Goal: Find specific page/section: Find specific page/section

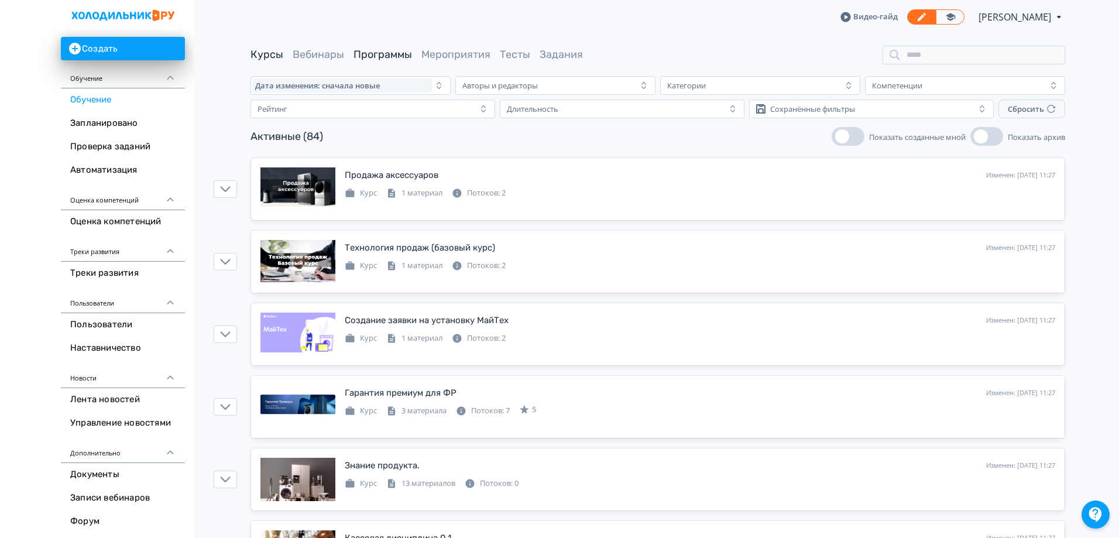
click at [386, 54] on link "Программы" at bounding box center [382, 54] width 59 height 13
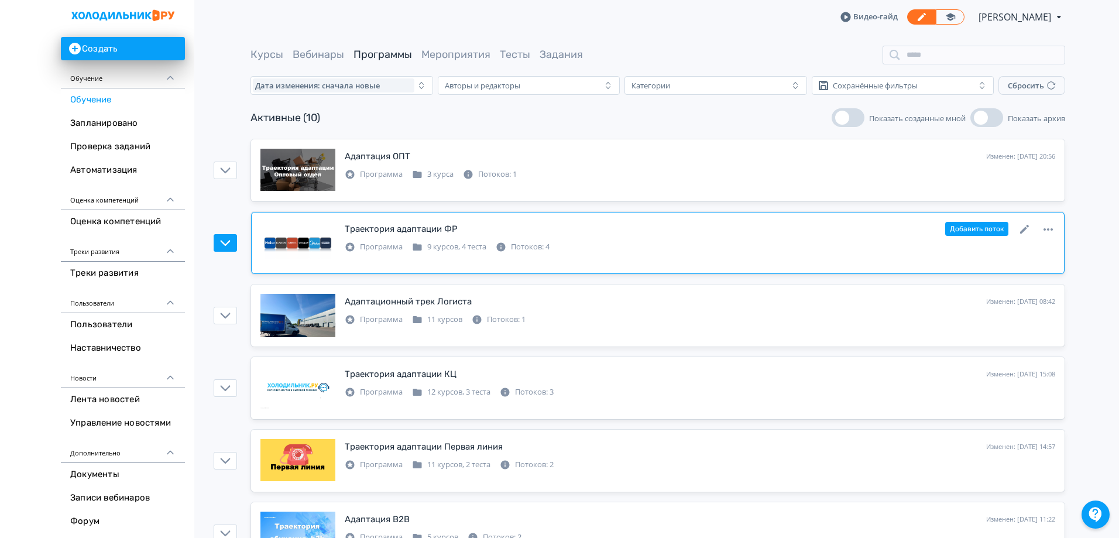
click at [681, 257] on div "Траектория адаптации ФР Изменен: [DATE] 12:09 Добавить поток Программа 9 курсов…" at bounding box center [657, 242] width 795 height 43
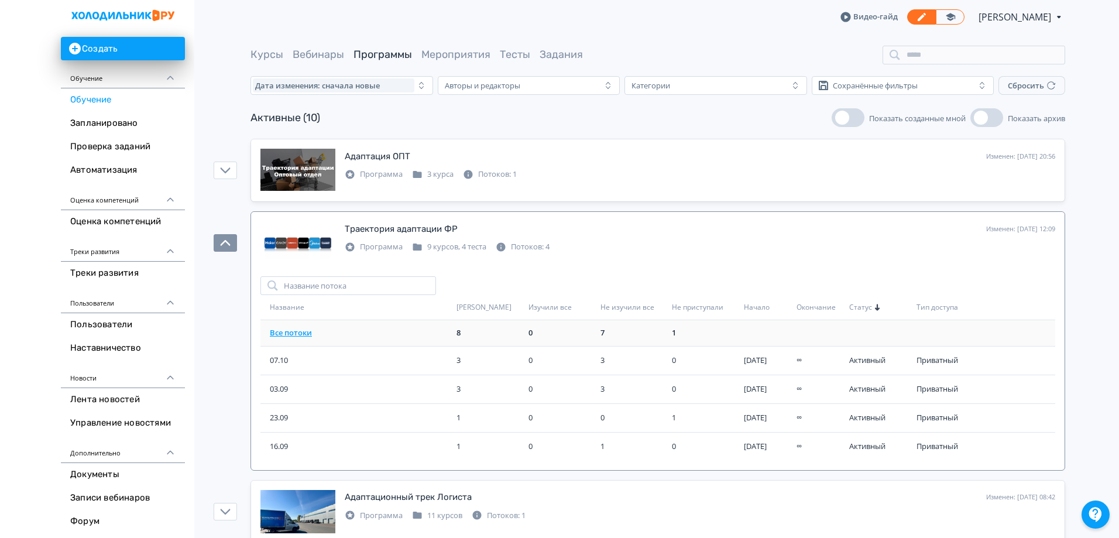
click at [288, 332] on link "Все потоки" at bounding box center [291, 332] width 42 height 11
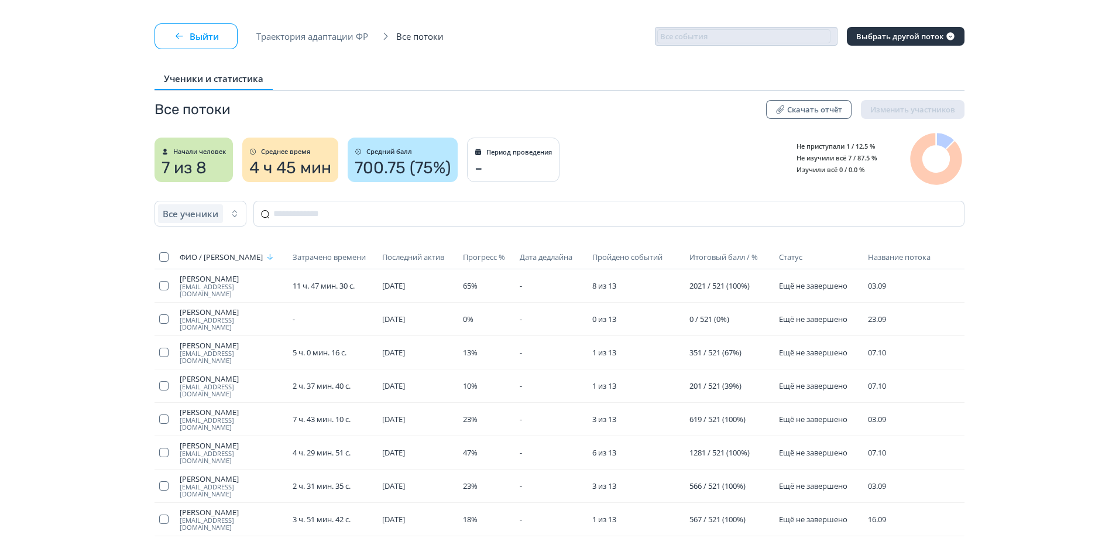
click at [195, 37] on button "Выйти" at bounding box center [195, 36] width 83 height 26
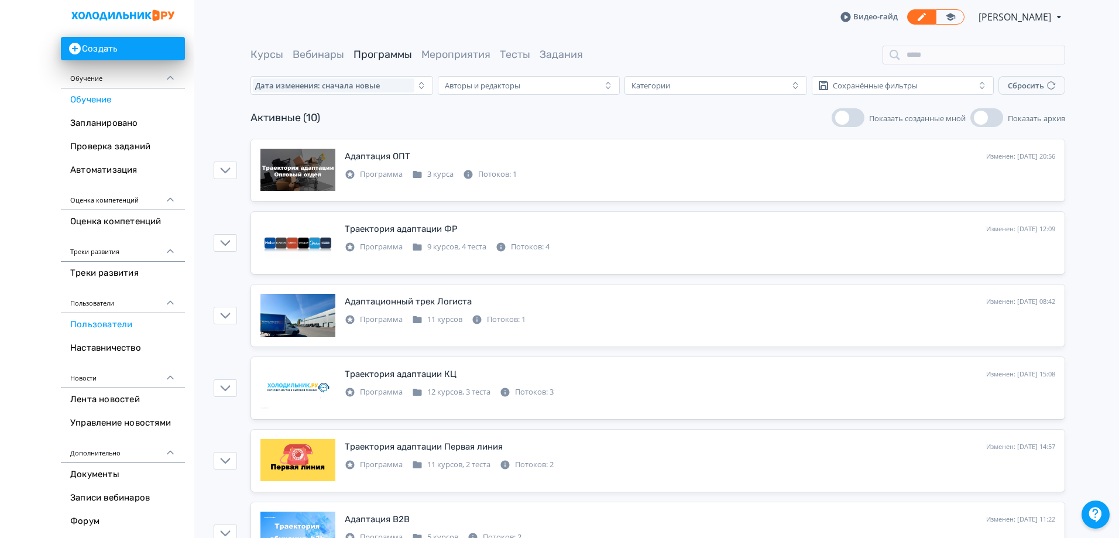
click at [126, 322] on link "Пользователи" at bounding box center [123, 324] width 124 height 23
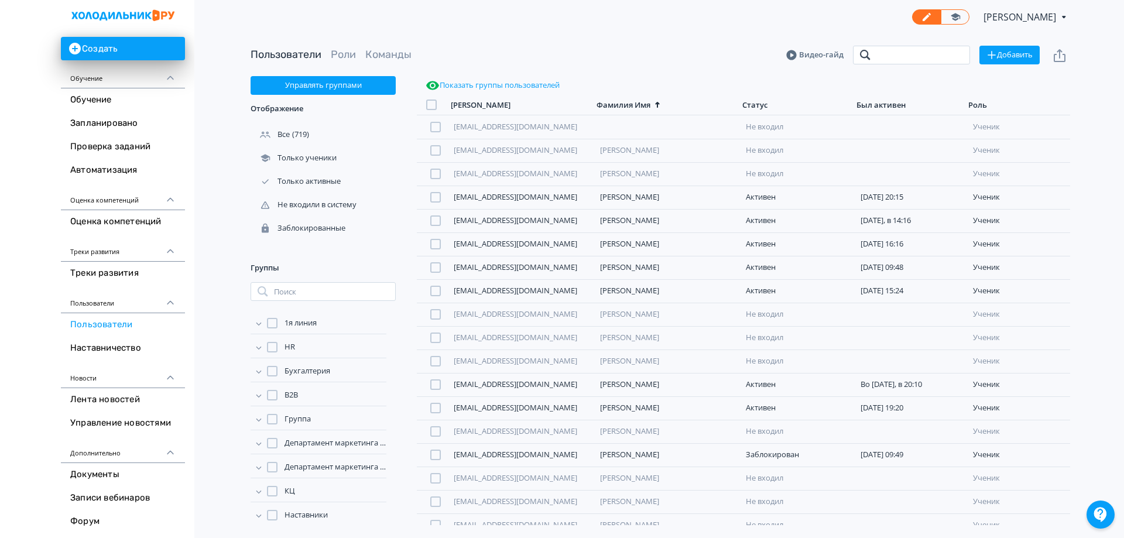
click at [906, 57] on input "search" at bounding box center [911, 55] width 117 height 19
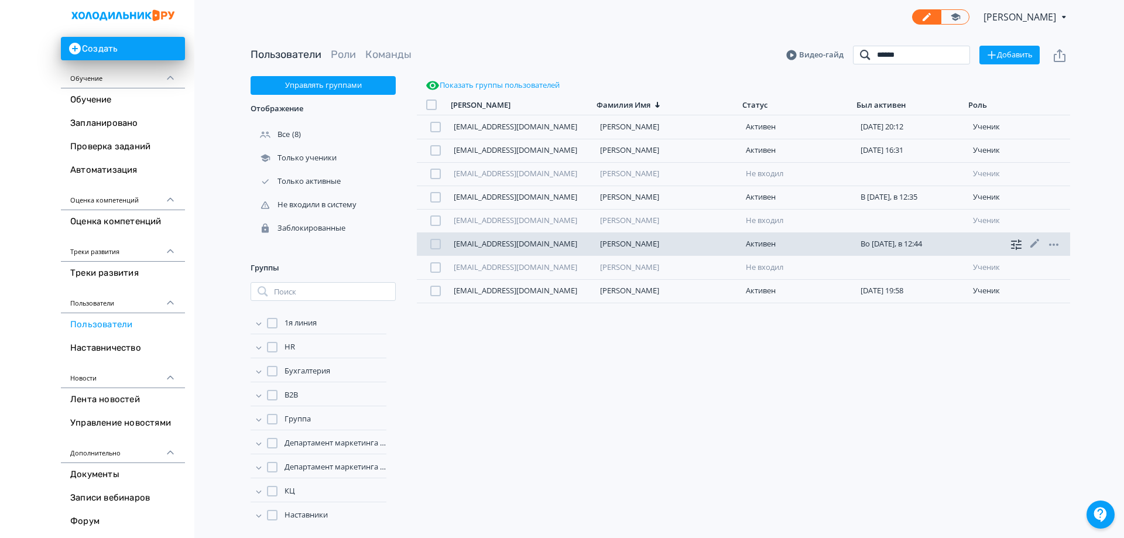
type input "******"
click at [1016, 245] on icon at bounding box center [1016, 244] width 11 height 11
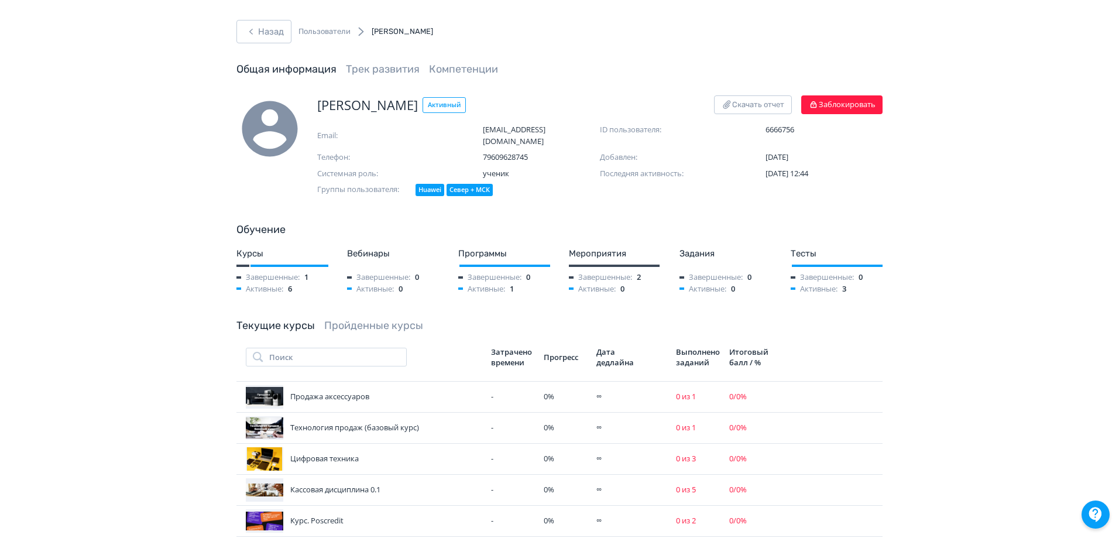
scroll to position [293, 0]
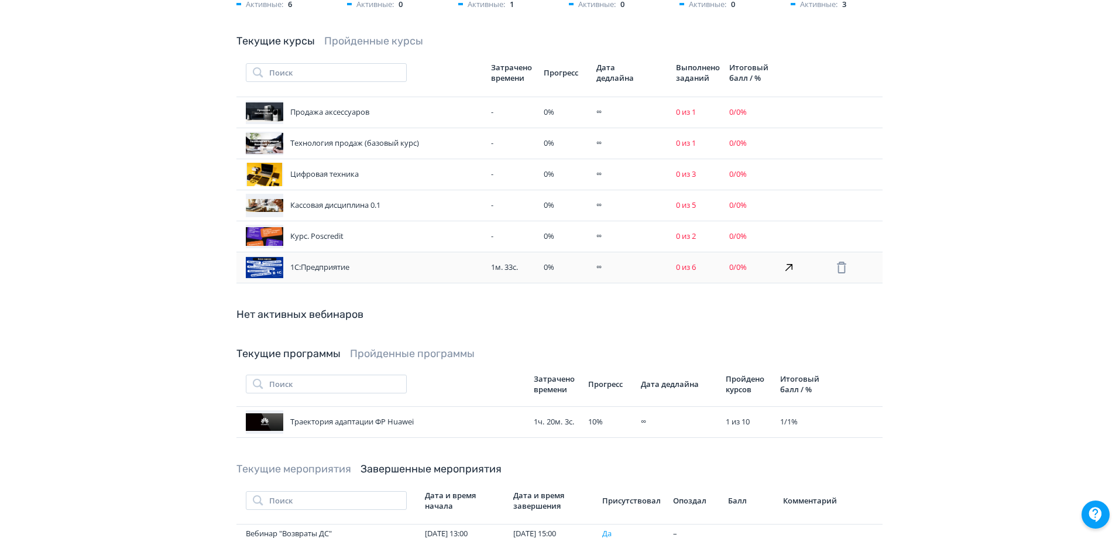
click at [390, 256] on div "1С:Предприятие" at bounding box center [364, 267] width 236 height 23
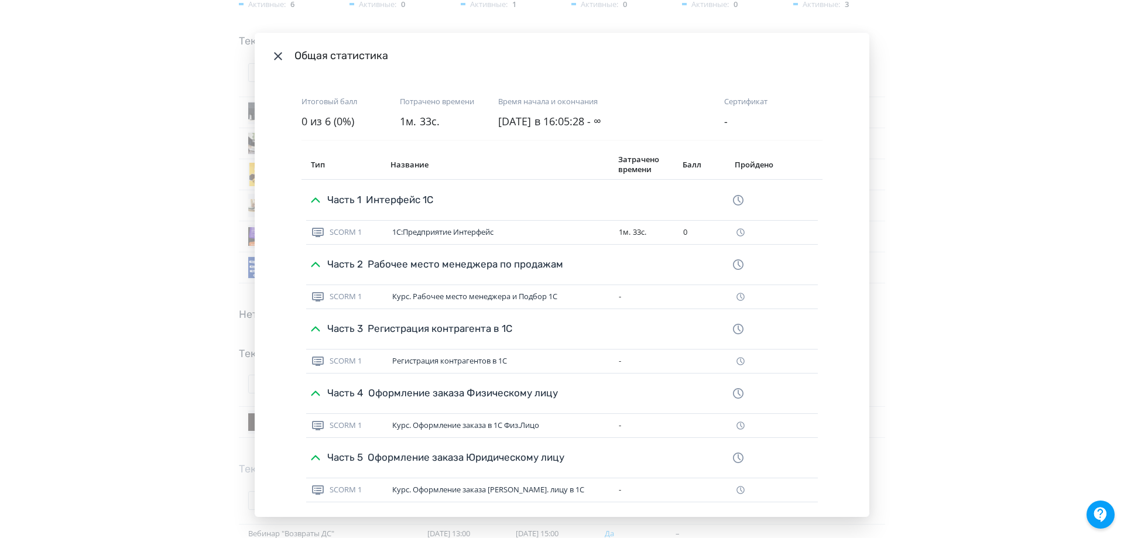
click at [1006, 171] on div "Общая статистика Итоговый балл 0 из 6 (0%) Потрачено времени 1м. 33с. Время нач…" at bounding box center [562, 269] width 1124 height 538
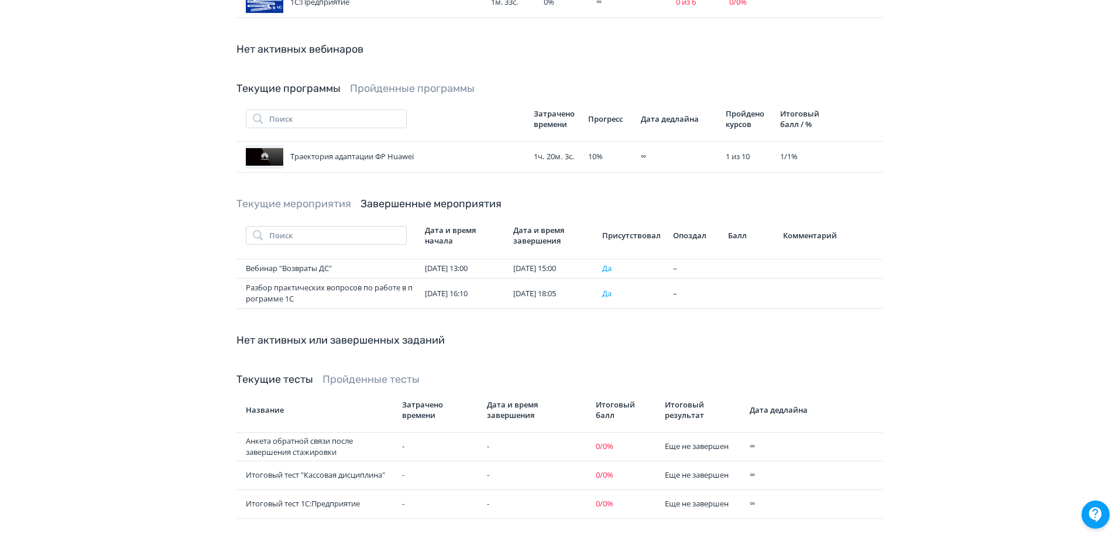
scroll to position [579, 0]
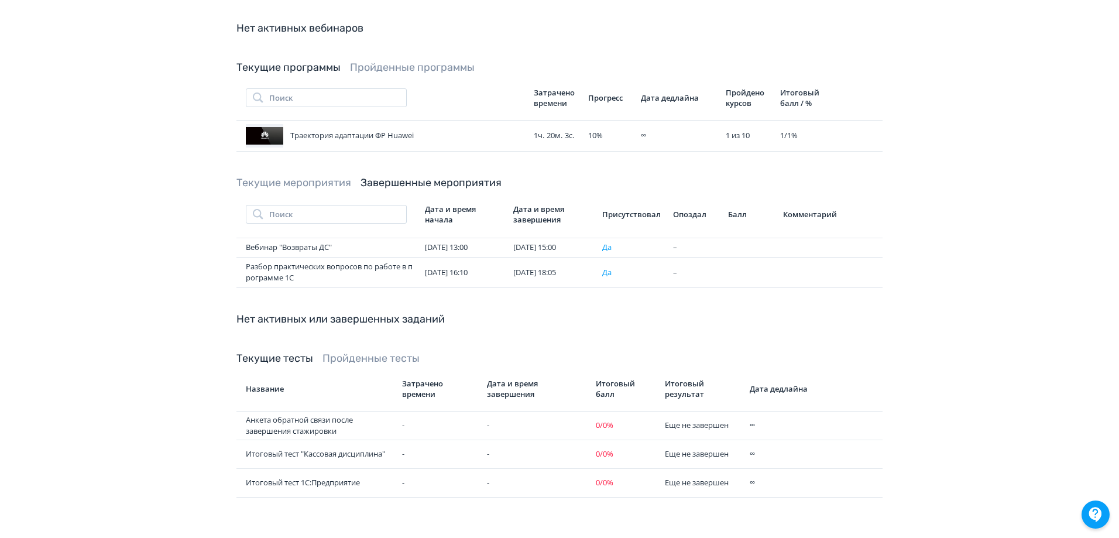
click at [363, 352] on link "Пройденные тесты" at bounding box center [370, 358] width 97 height 13
click at [391, 351] on div "Текущие тесты Пройденные тесты Название Затрачено времени Дата и время завершен…" at bounding box center [559, 424] width 646 height 147
click at [383, 352] on link "Пройденные тесты" at bounding box center [370, 358] width 97 height 13
click at [269, 331] on div "[PERSON_NAME] Скачать отчет Заблокировать Email: [EMAIL_ADDRESS][DOMAIN_NAME] I…" at bounding box center [559, 23] width 702 height 996
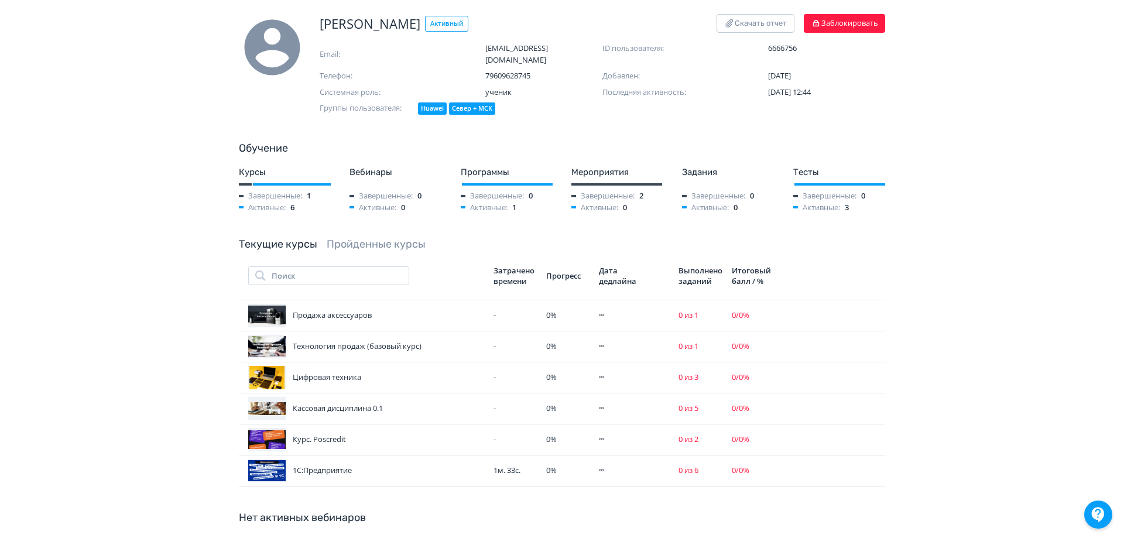
scroll to position [0, 0]
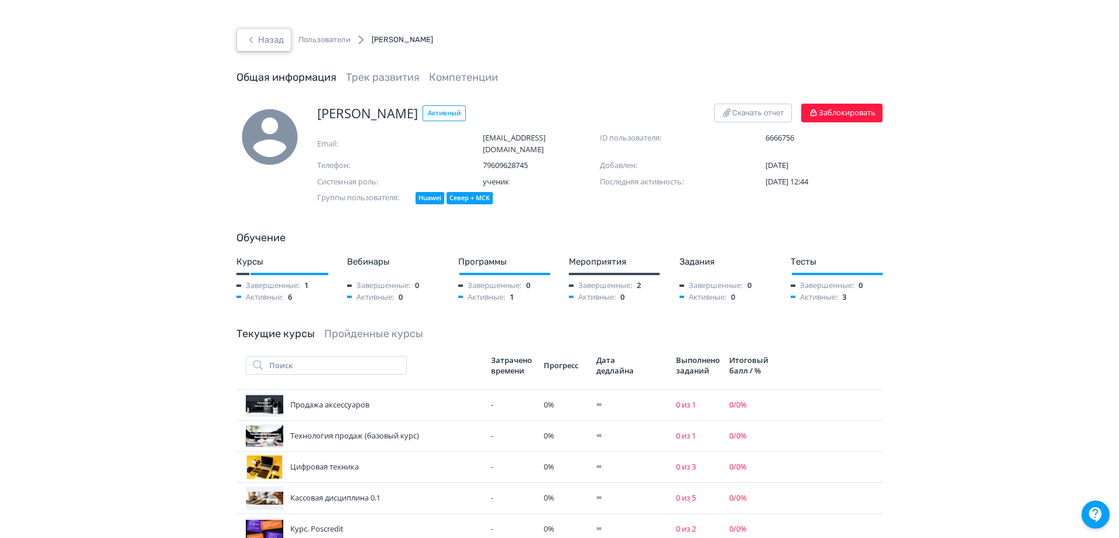
click at [269, 32] on button "Назад" at bounding box center [263, 39] width 55 height 23
